Goal: Find specific page/section: Find specific page/section

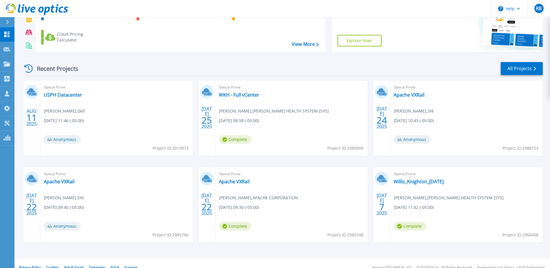
scroll to position [53, 0]
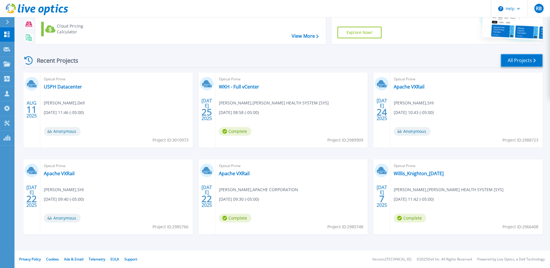
click at [520, 63] on link "All Projects" at bounding box center [521, 60] width 42 height 13
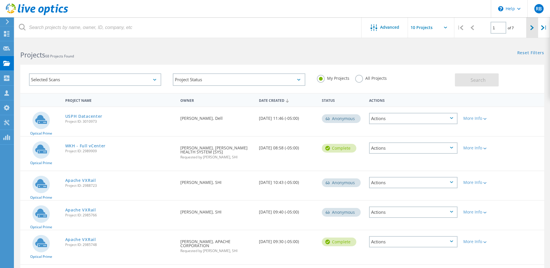
click at [533, 29] on icon at bounding box center [531, 27] width 3 height 5
type input "2"
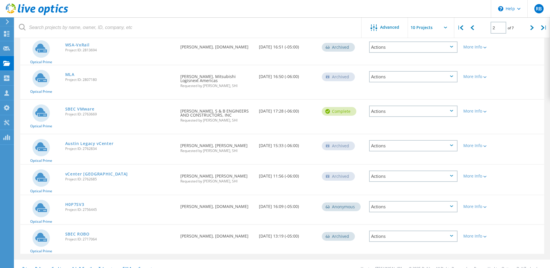
scroll to position [172, 0]
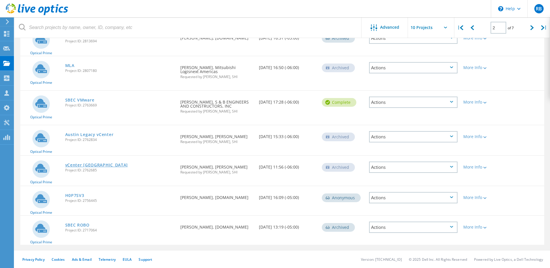
click at [83, 164] on link "vCenter Austin" at bounding box center [96, 165] width 63 height 4
